Goal: Communication & Community: Answer question/provide support

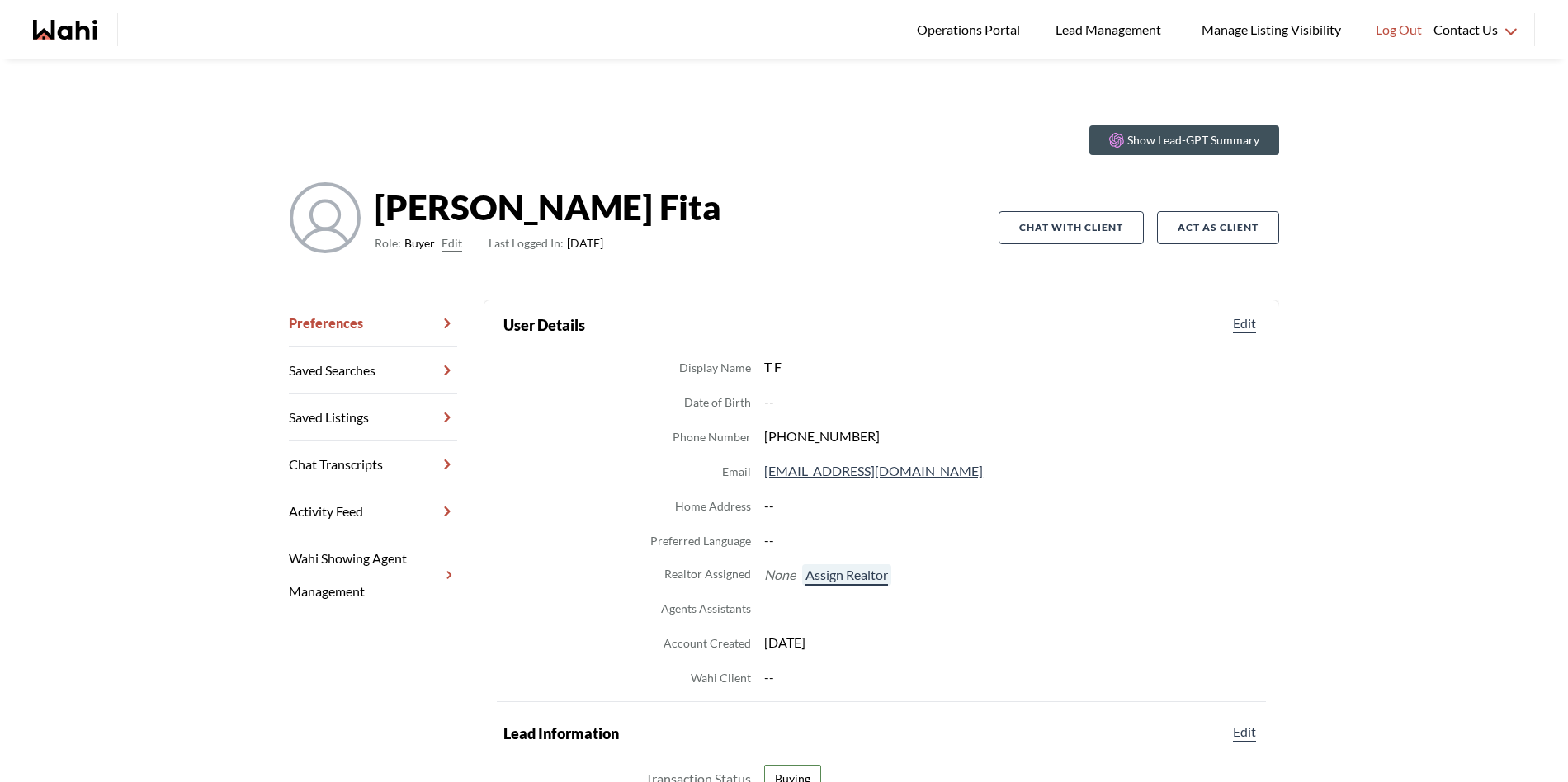
click at [840, 583] on button "Assign Realtor" at bounding box center [847, 575] width 89 height 21
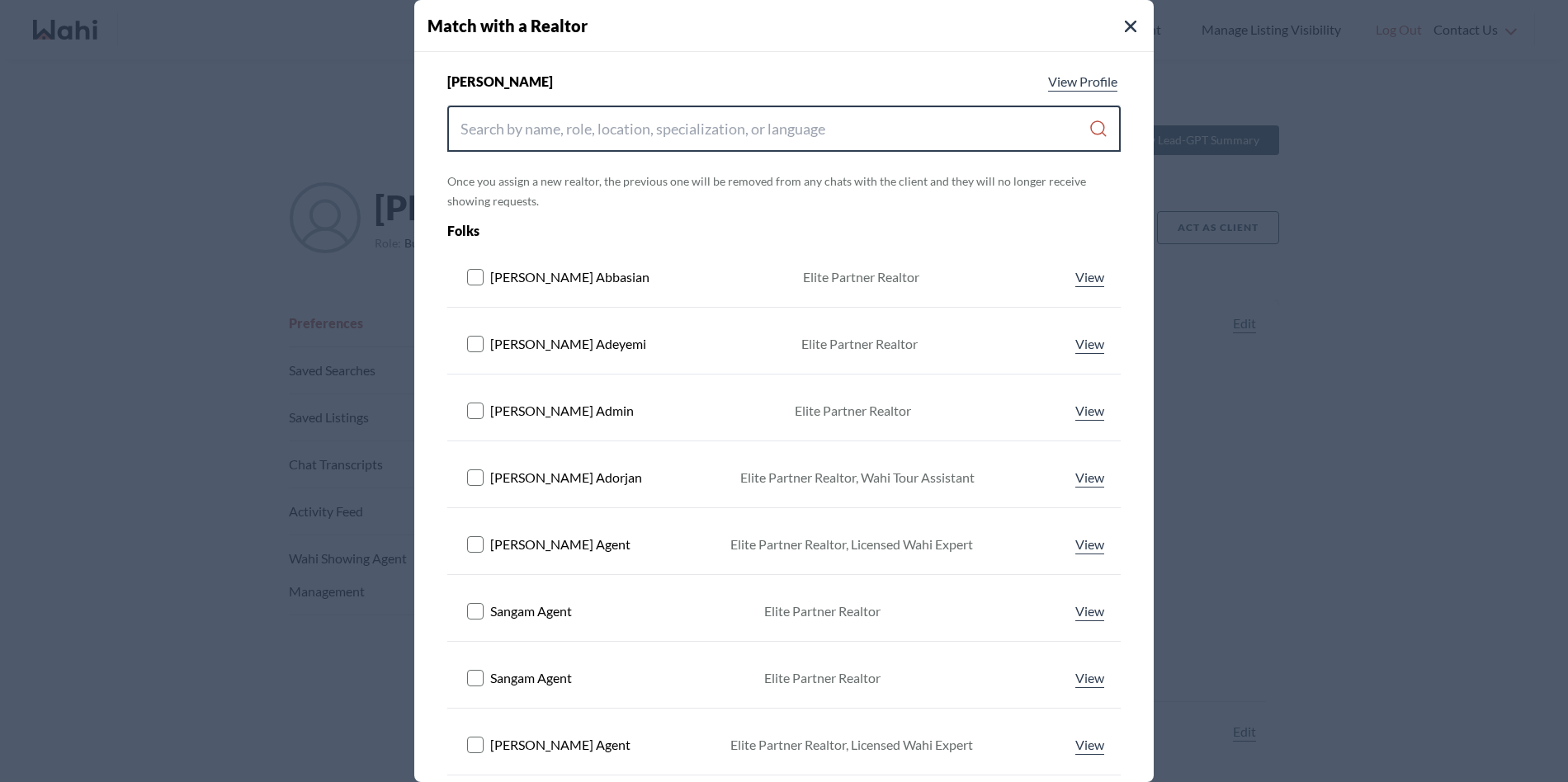
click at [622, 129] on input "Search input" at bounding box center [773, 128] width 628 height 30
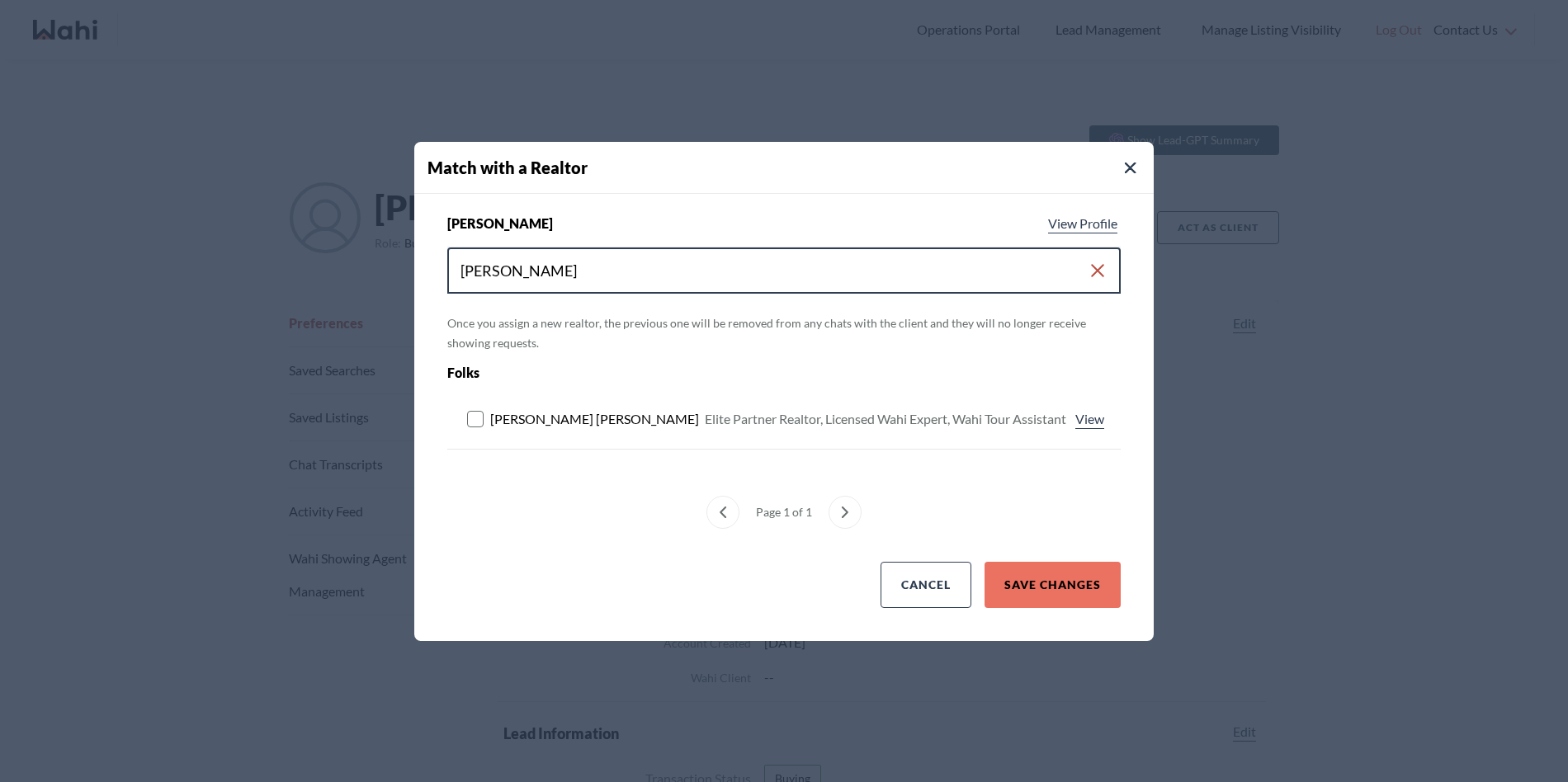
type input "michelle ryckman"
click at [472, 414] on rect at bounding box center [475, 418] width 16 height 16
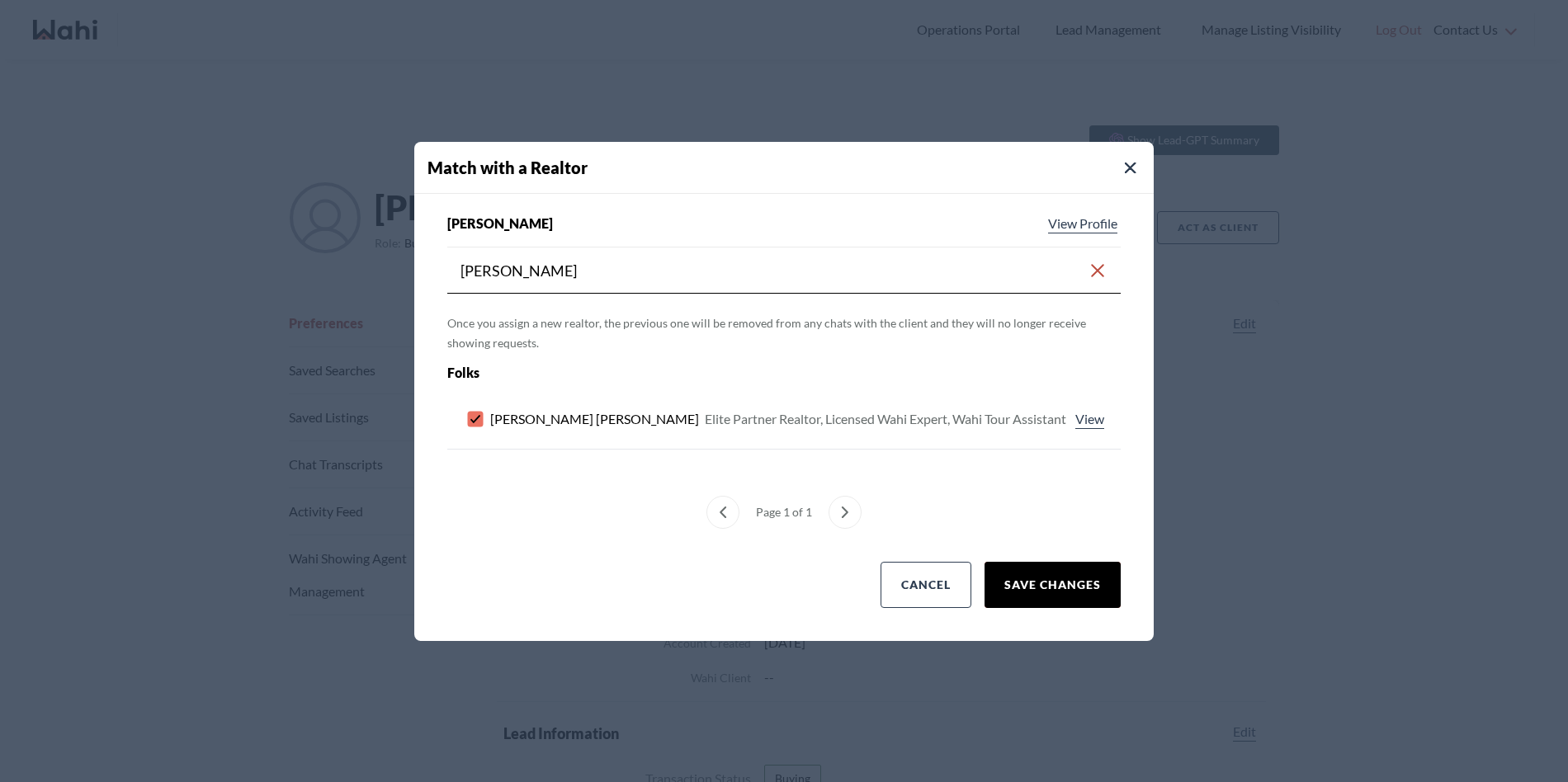
click at [1067, 582] on button "Save Changes" at bounding box center [1052, 585] width 136 height 47
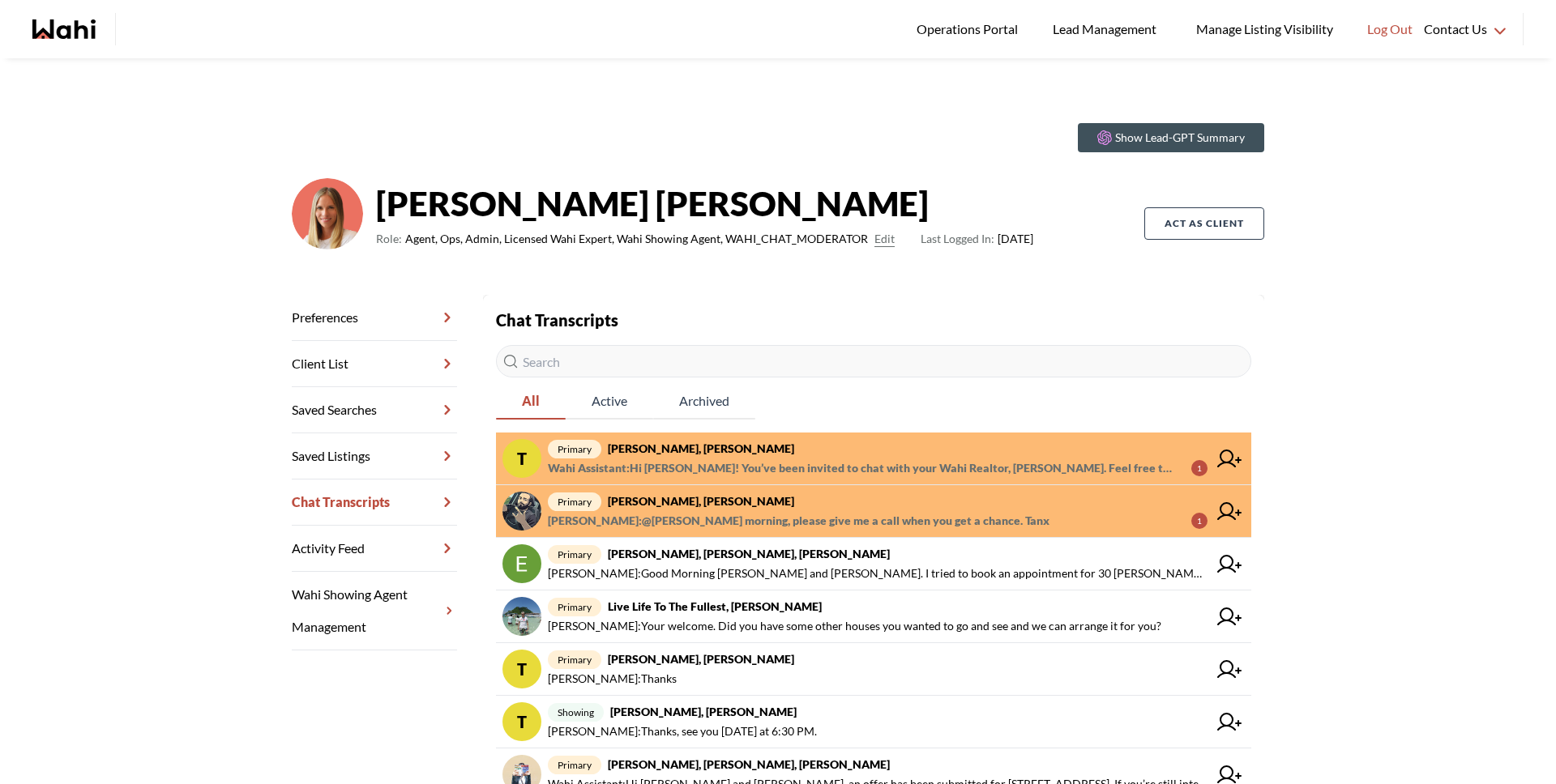
click at [679, 513] on span "Saeid Kanani : @Michelle Ryckman morning, please give me a call when you get a …" at bounding box center [798, 521] width 501 height 19
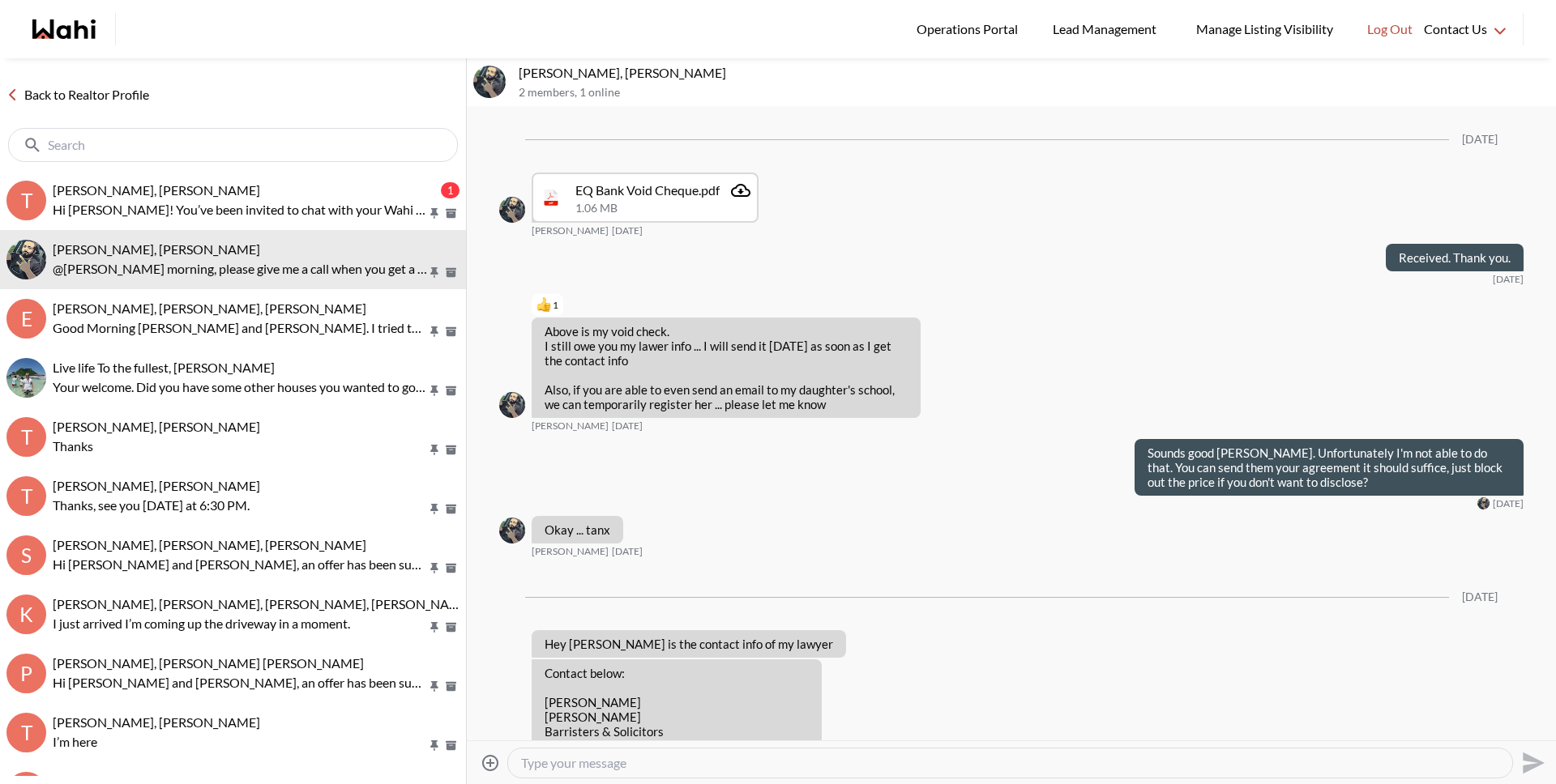
click at [722, 766] on textarea "Type your message" at bounding box center [1010, 763] width 978 height 16
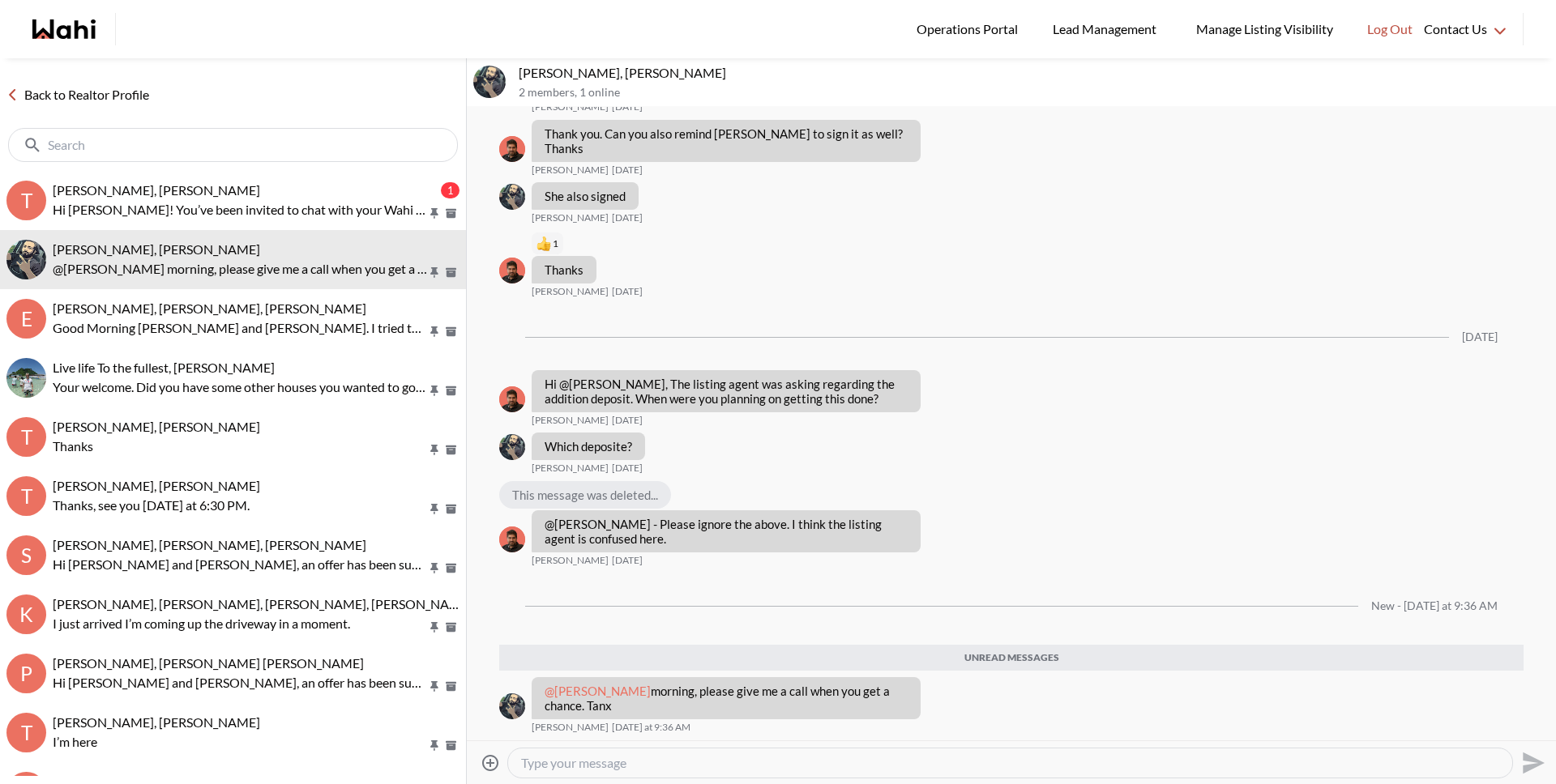
click at [721, 763] on textarea "Type your message" at bounding box center [1010, 763] width 978 height 16
type textarea "Hi Saeid, yes for sure will call you shortly"
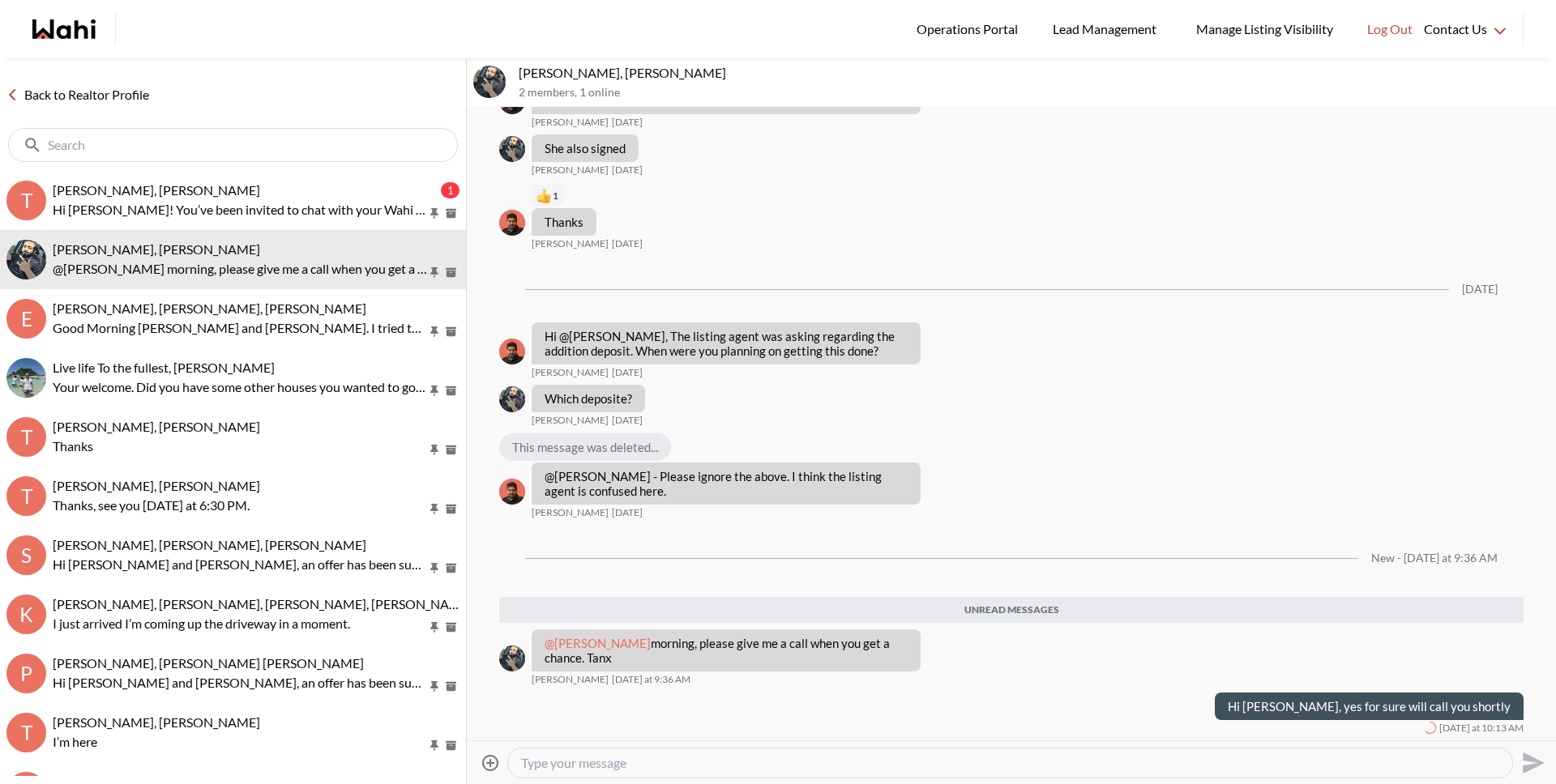
scroll to position [1457, 0]
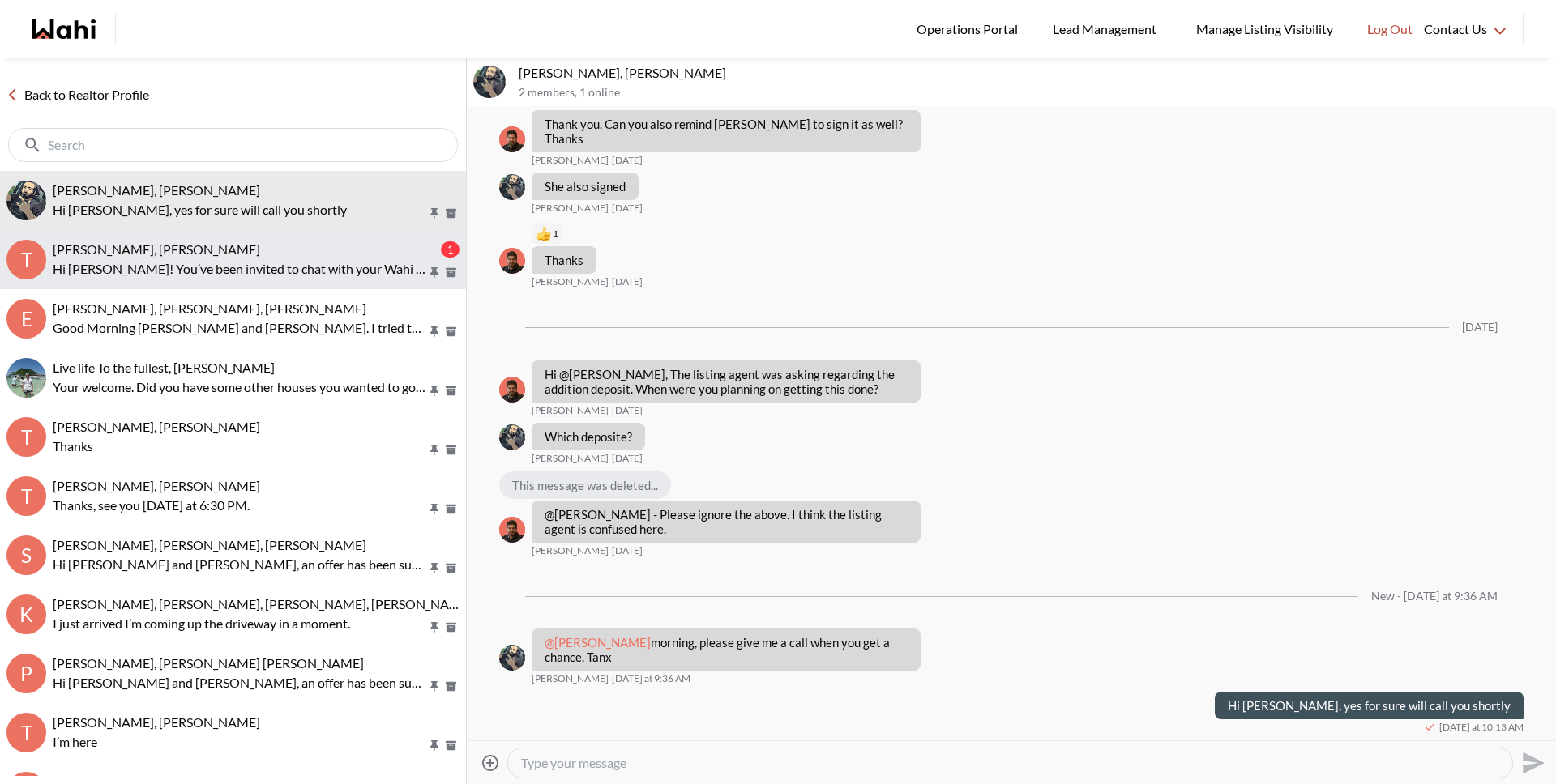
click at [220, 263] on p "Hi Tanya! You’ve been invited to chat with your Wahi Realtor, Michelle. Feel fr…" at bounding box center [239, 269] width 374 height 19
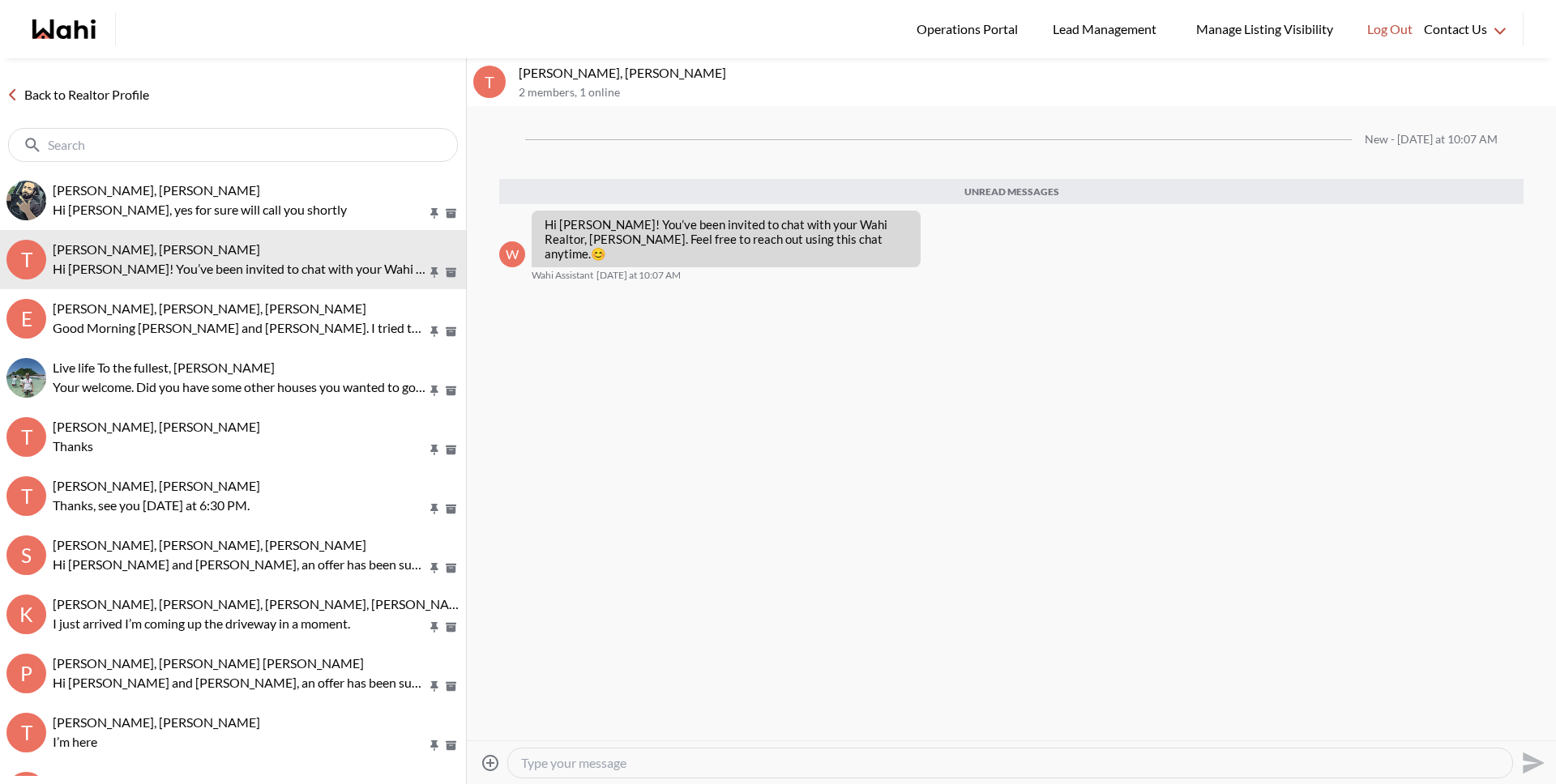
drag, startPoint x: 611, startPoint y: 766, endPoint x: 619, endPoint y: 763, distance: 8.5
click at [611, 766] on textarea "Type your message" at bounding box center [1010, 763] width 978 height 16
type textarea "Hey Tanya, nice to chat with you this morning. Here's a quick video on how to b…"
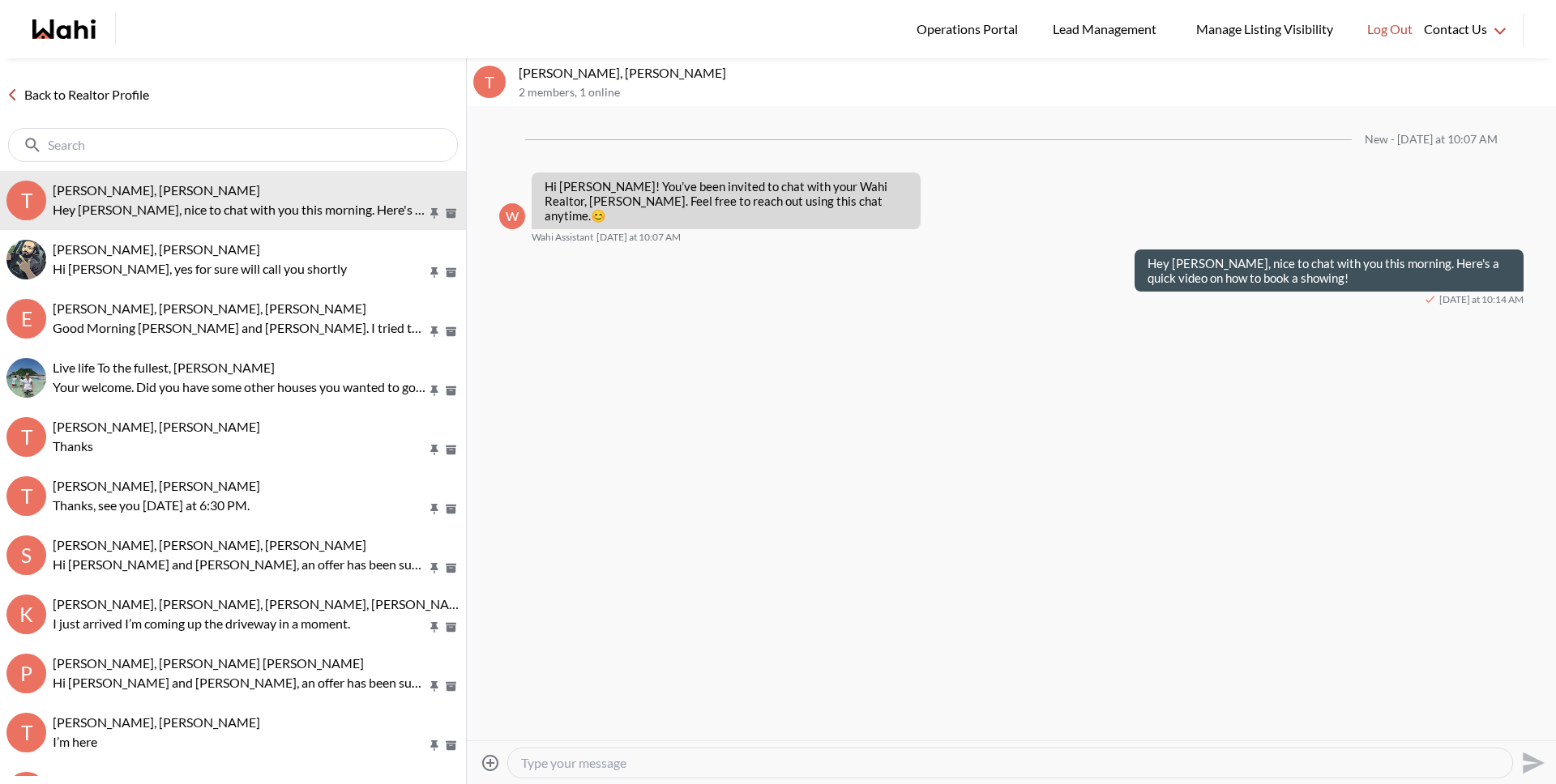
paste textarea "https://www.loom.com/share/86ec866ece634ae5814dd0926dcf9bc3?sid=d0cca658-b583-4…"
type textarea "https://www.loom.com/share/86ec866ece634ae5814dd0926dcf9bc3?sid=d0cca658-b583-4…"
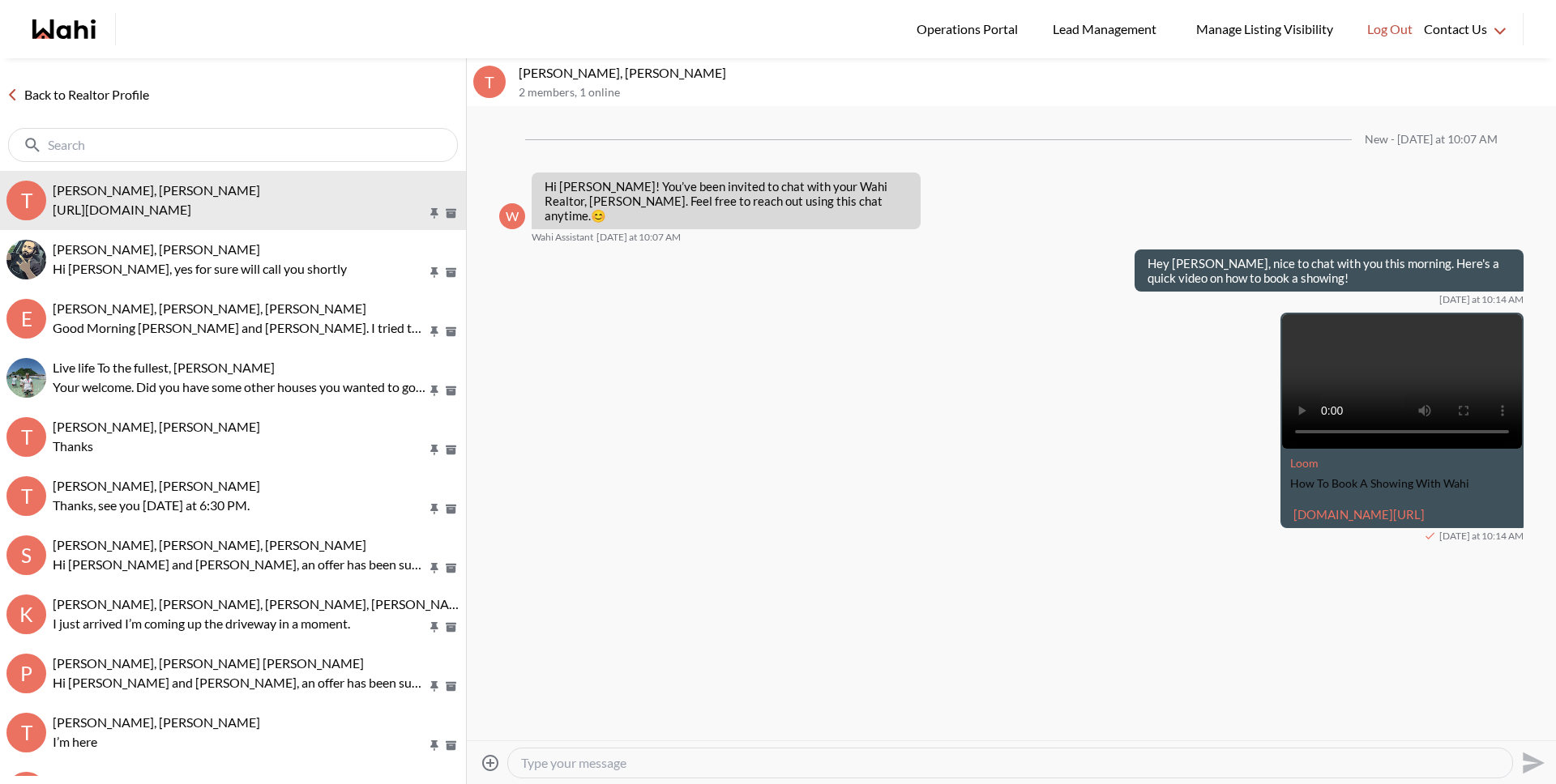
click at [118, 90] on link "Back to Realtor Profile" at bounding box center [77, 94] width 155 height 21
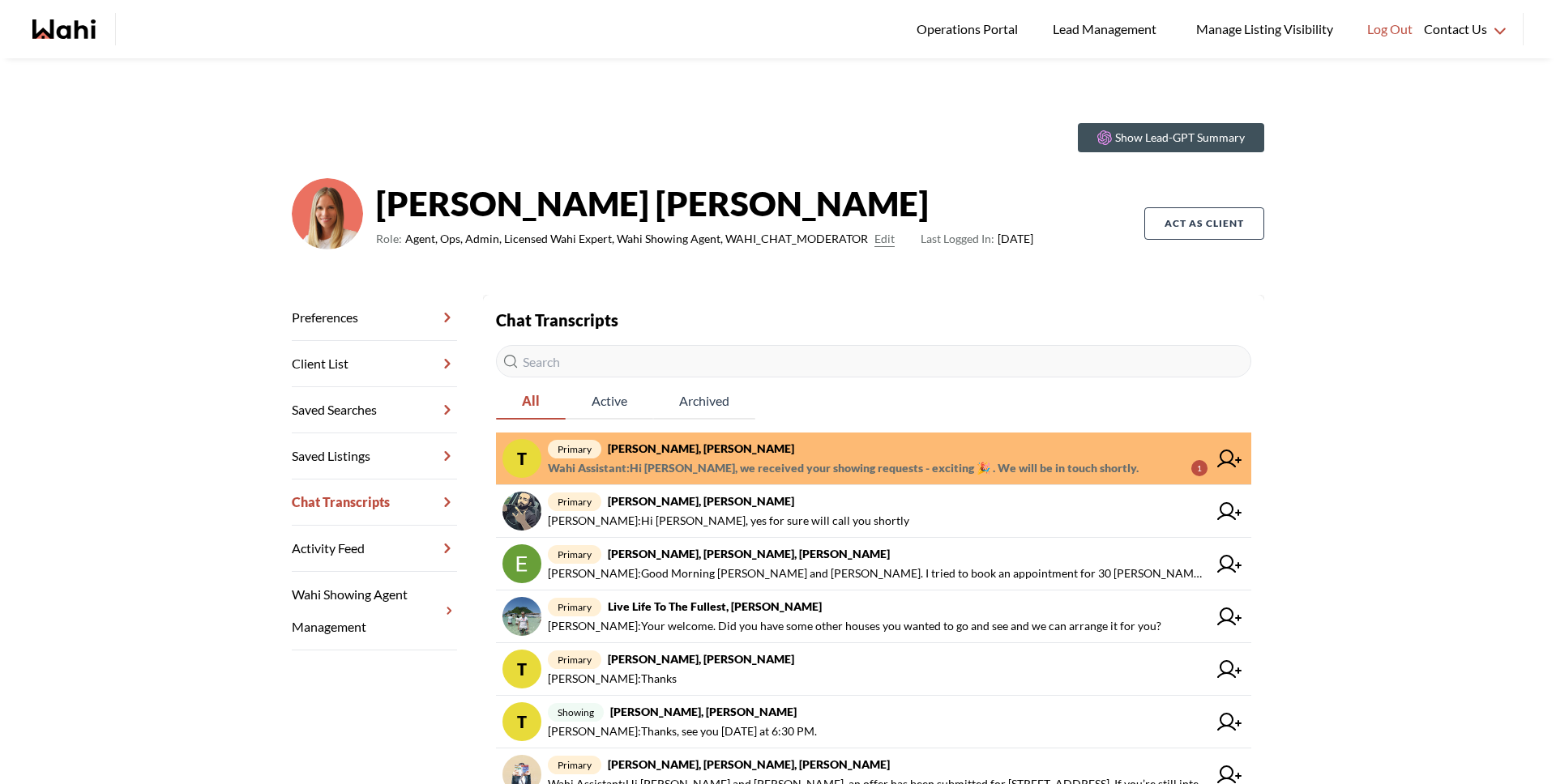
click at [813, 466] on span "Wahi Assistant : Hi Tanya, we received your showing requests - exciting 🎉 . We …" at bounding box center [843, 468] width 591 height 19
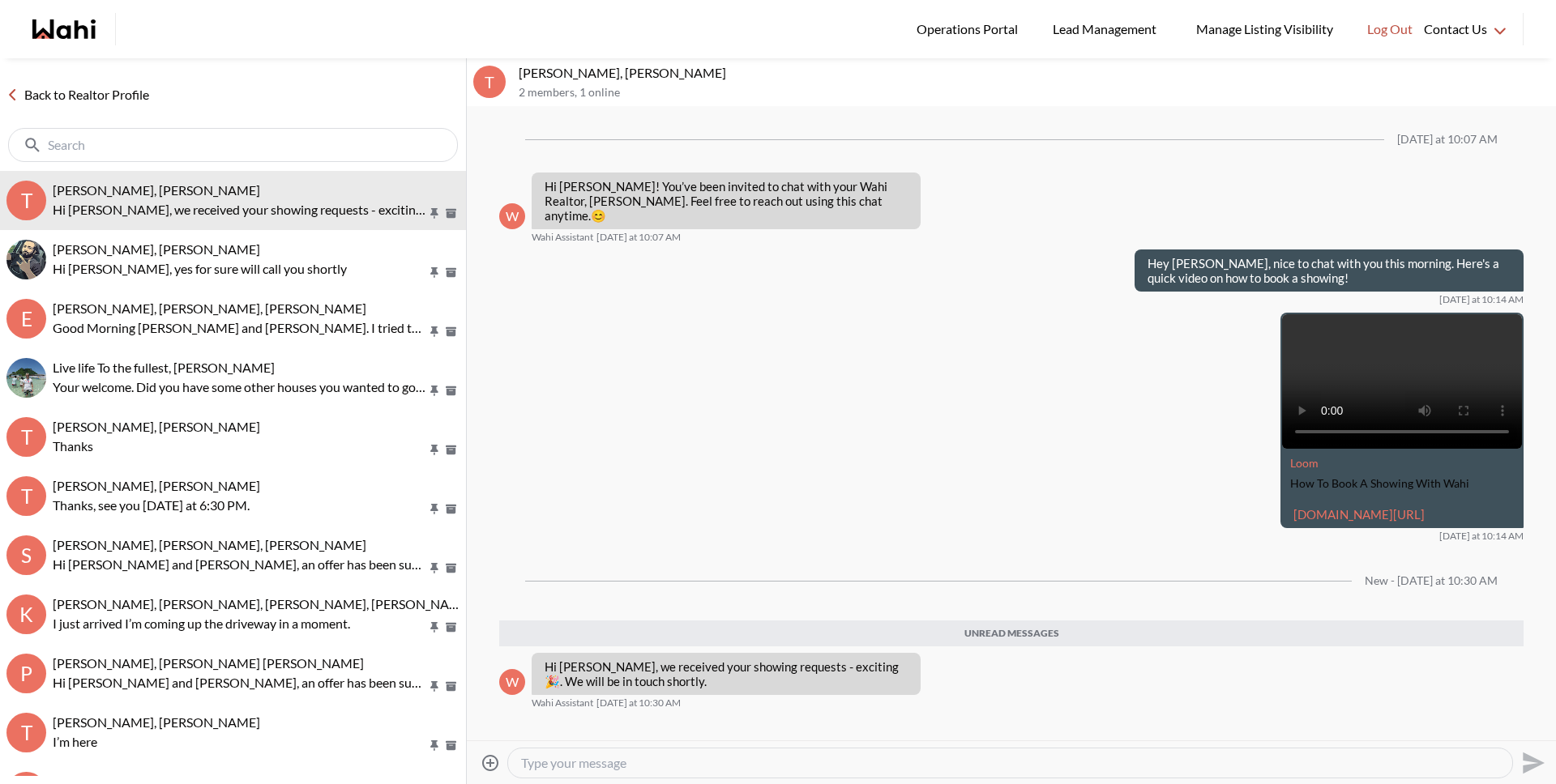
click at [149, 100] on link "Back to Realtor Profile" at bounding box center [77, 94] width 155 height 21
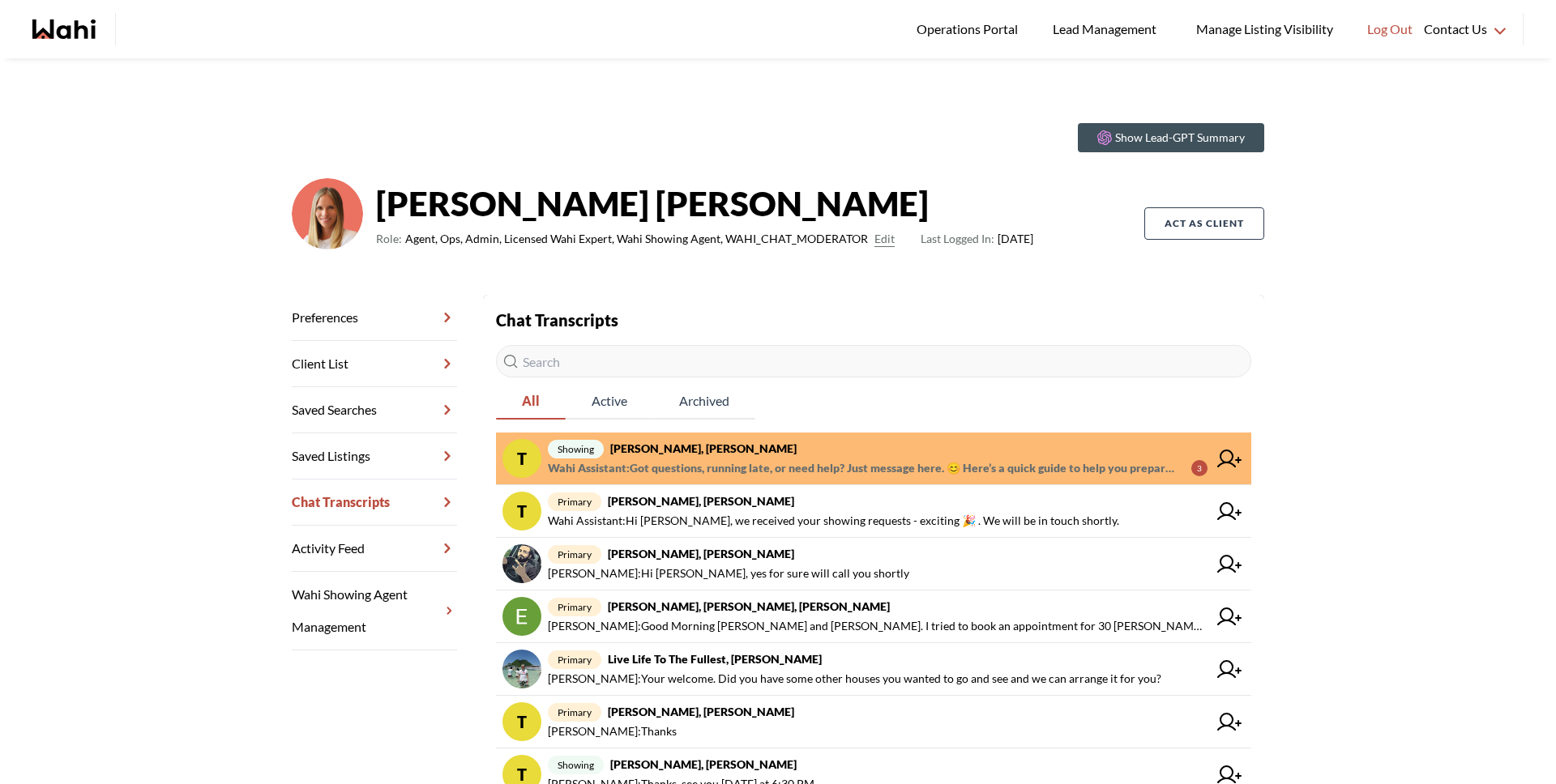
click at [784, 443] on span "showing Tanya Fita, Naveen, Michelle" at bounding box center [878, 449] width 659 height 19
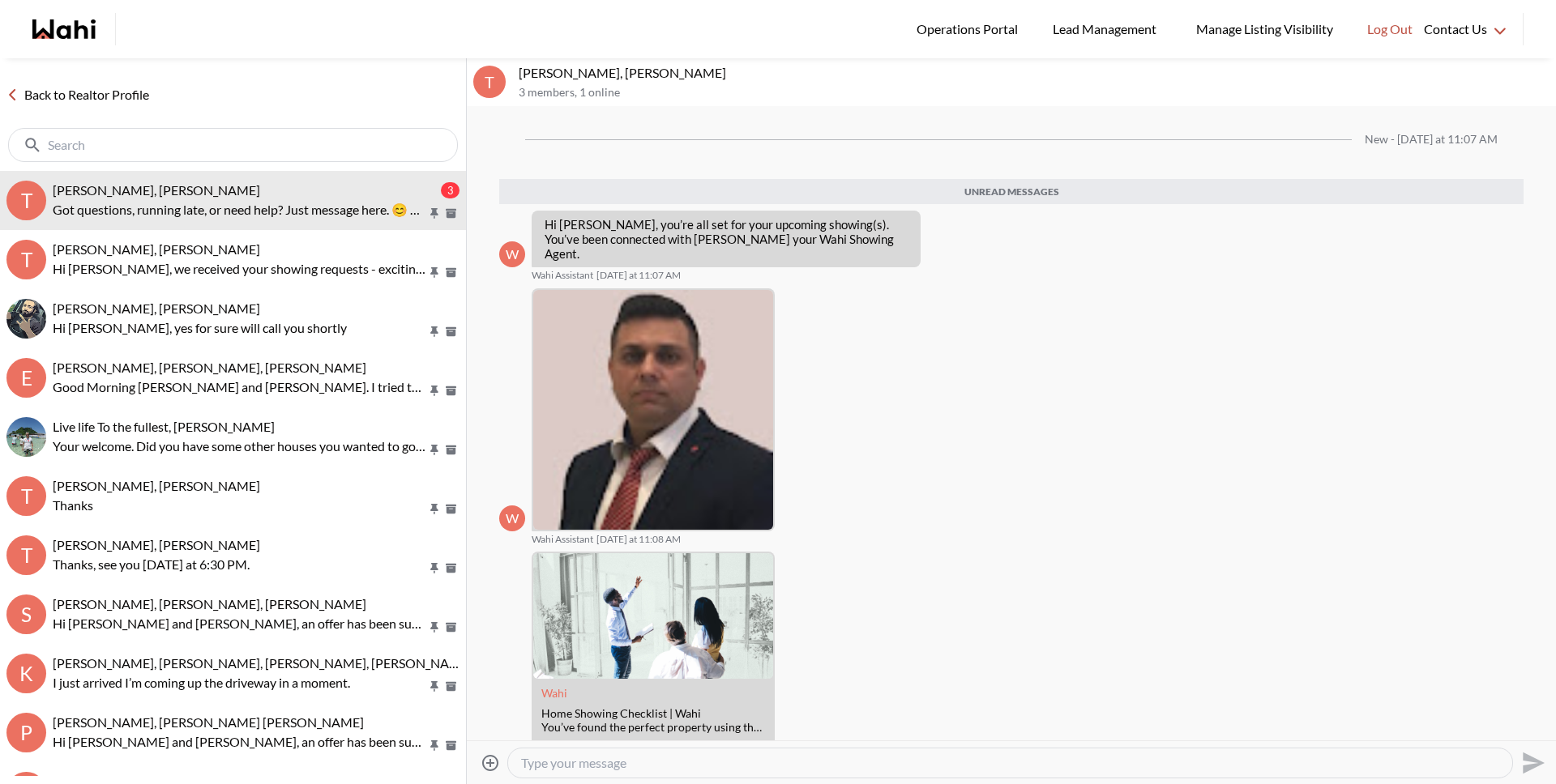
scroll to position [96, 0]
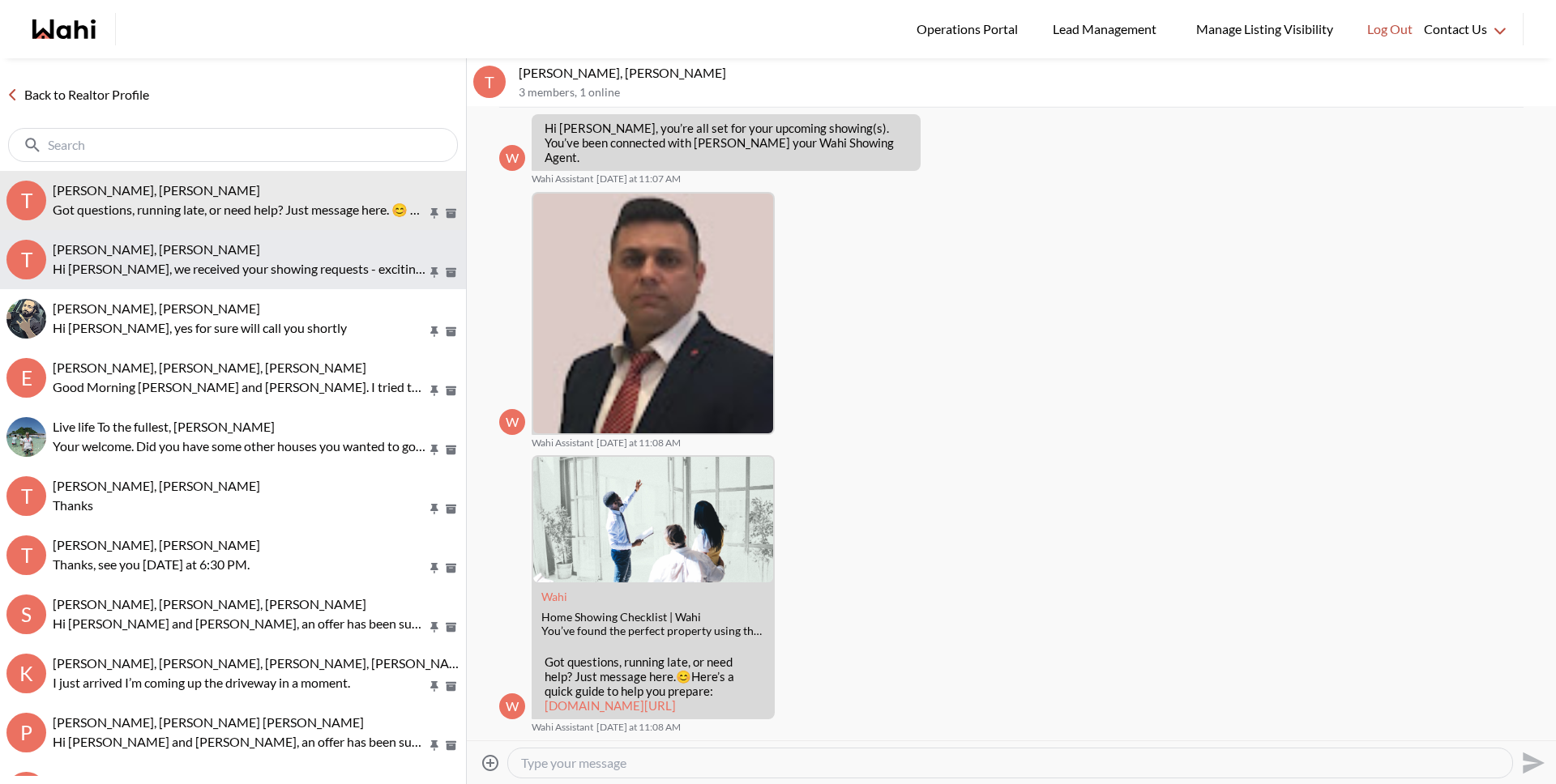
click at [235, 246] on div "Tanya Fita, Michelle" at bounding box center [255, 249] width 407 height 16
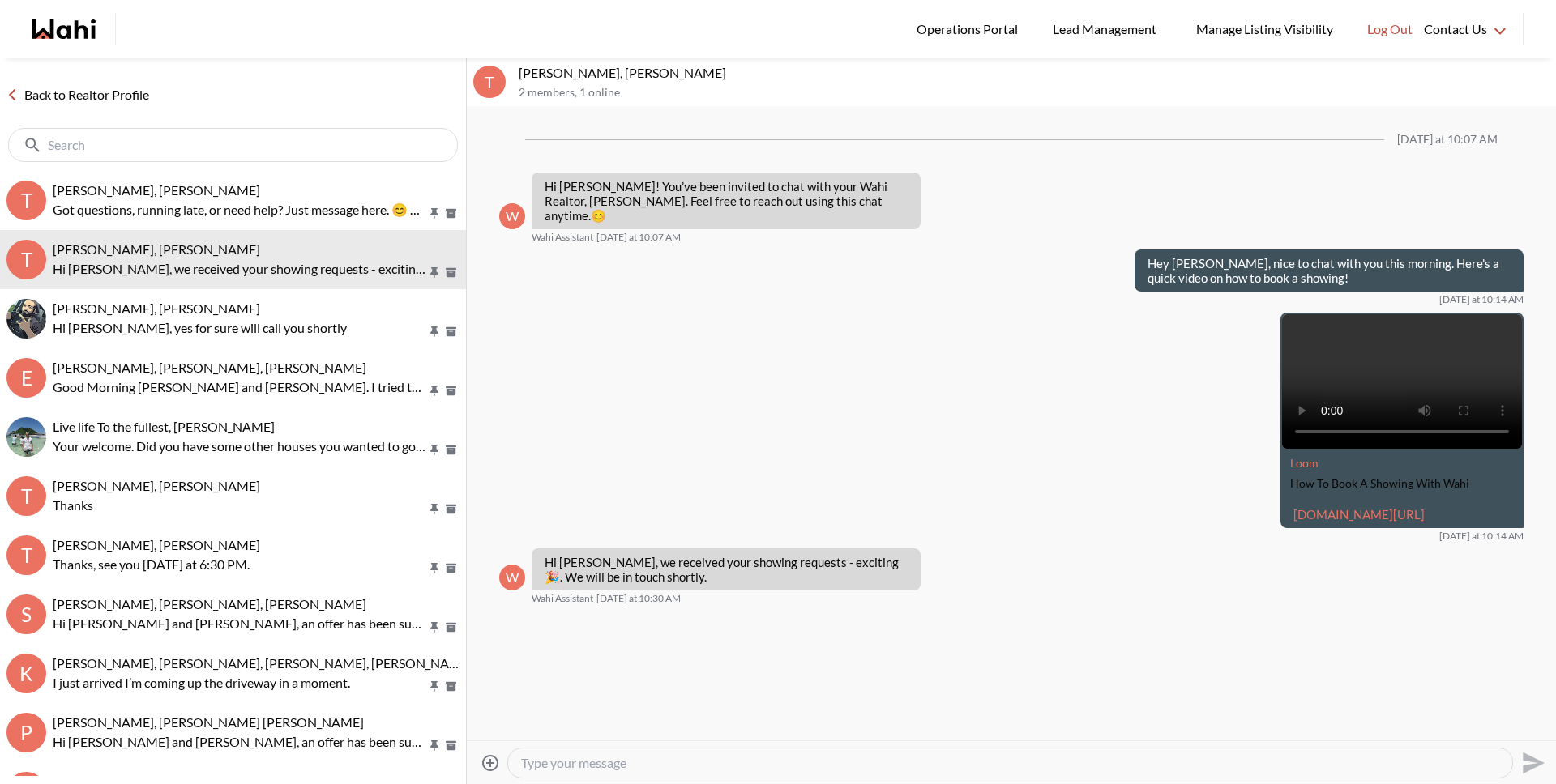
click at [692, 753] on div at bounding box center [1010, 763] width 1004 height 30
click at [696, 756] on textarea "Type your message" at bounding box center [1010, 763] width 978 height 16
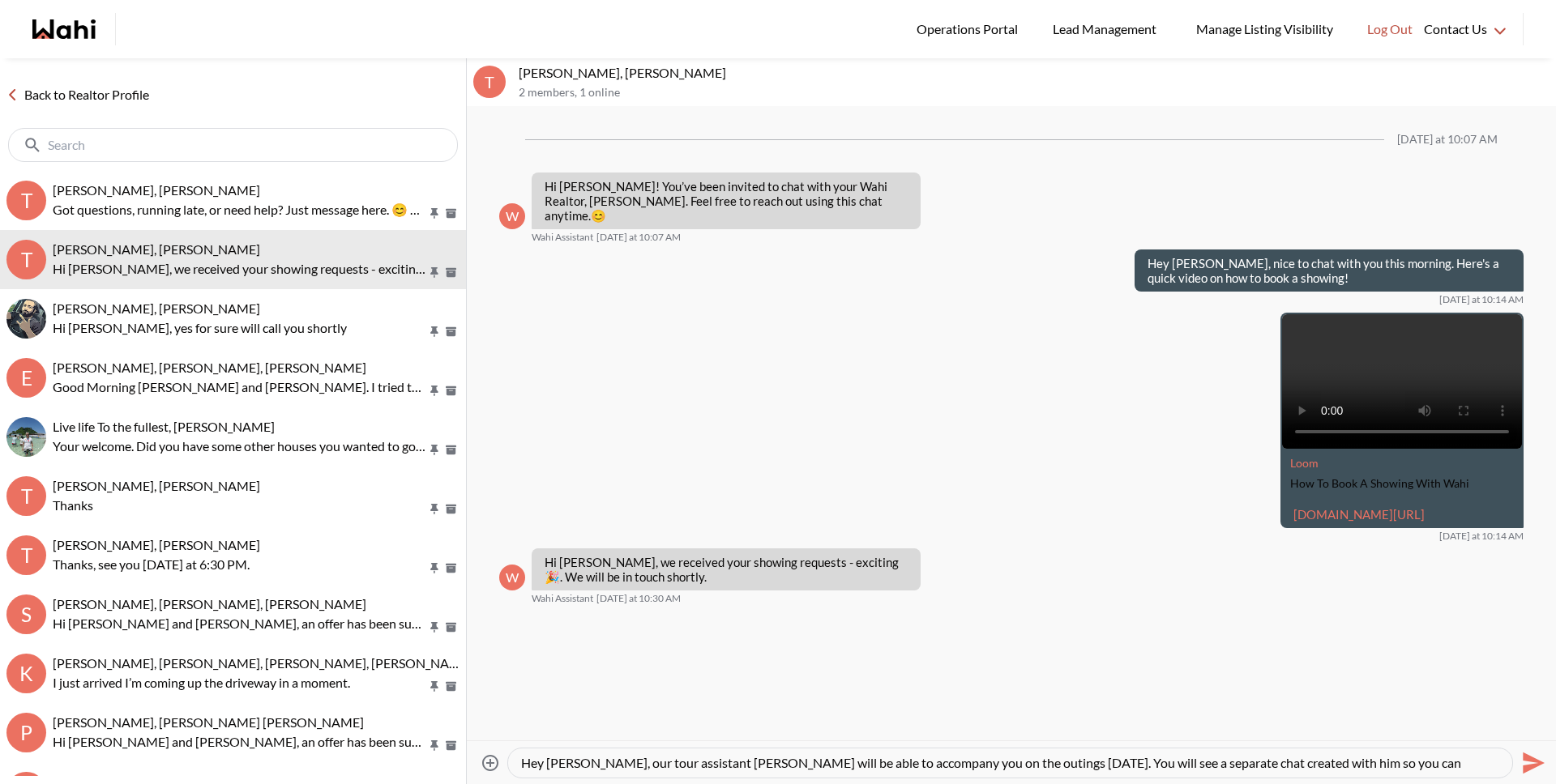
scroll to position [16, 0]
type textarea "Hey Tanya, our tour assistant Naveen will be able to accompany you on the outin…"
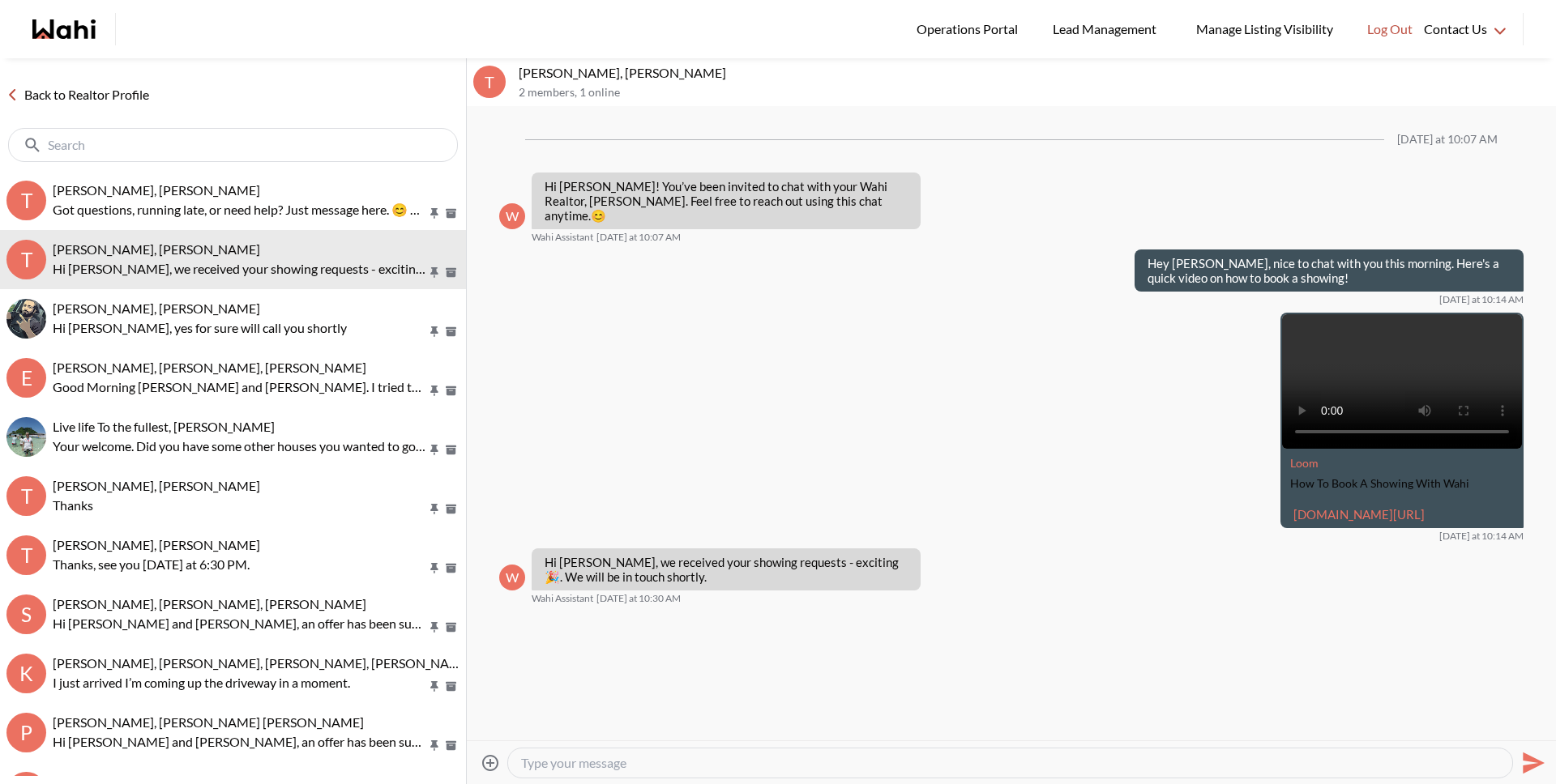
scroll to position [0, 0]
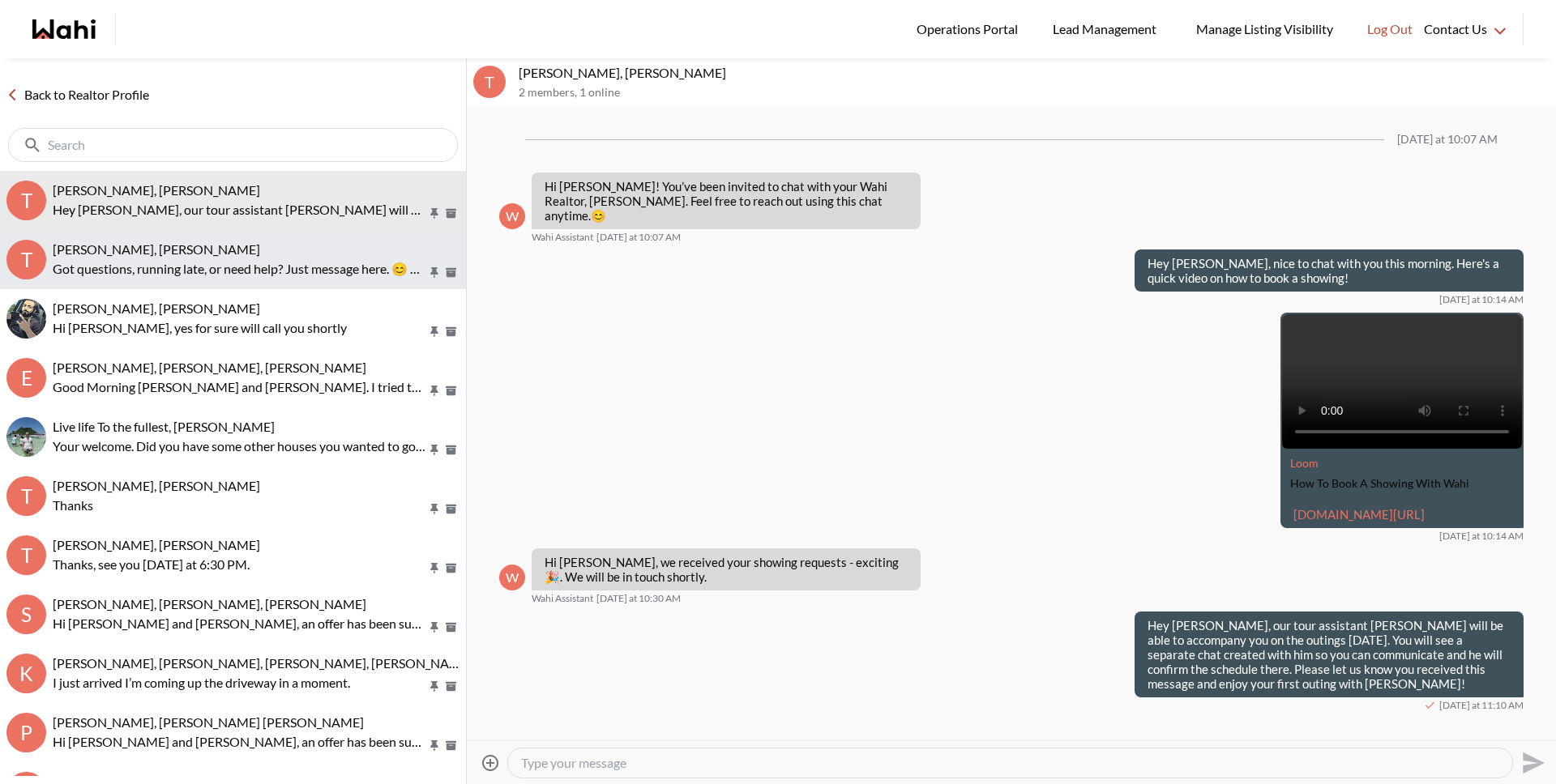
click at [277, 266] on p "Got questions, running late, or need help? Just message here. 😊 Here’s a quick …" at bounding box center [239, 269] width 374 height 19
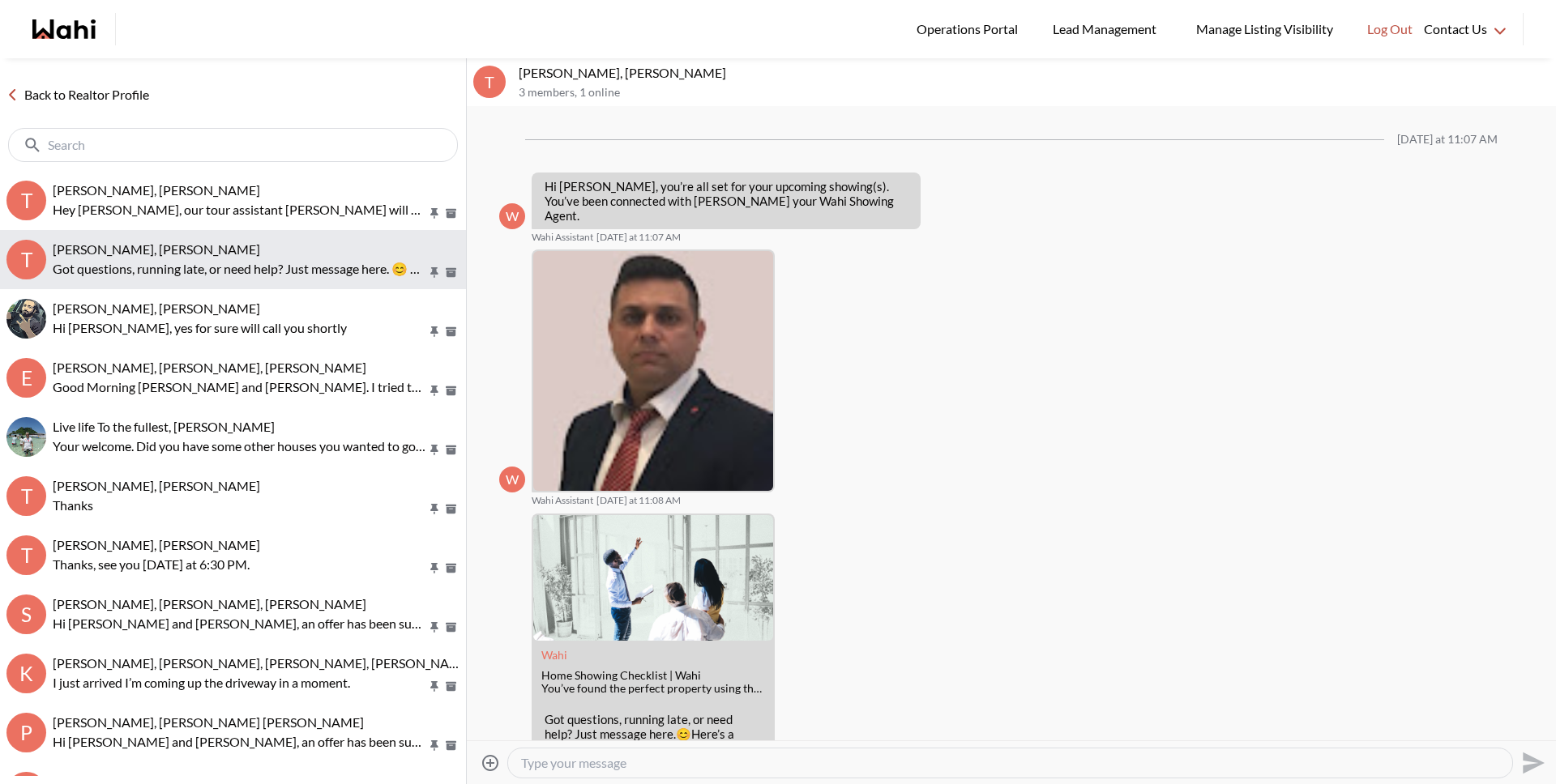
scroll to position [57, 0]
